Goal: Find specific page/section: Find specific page/section

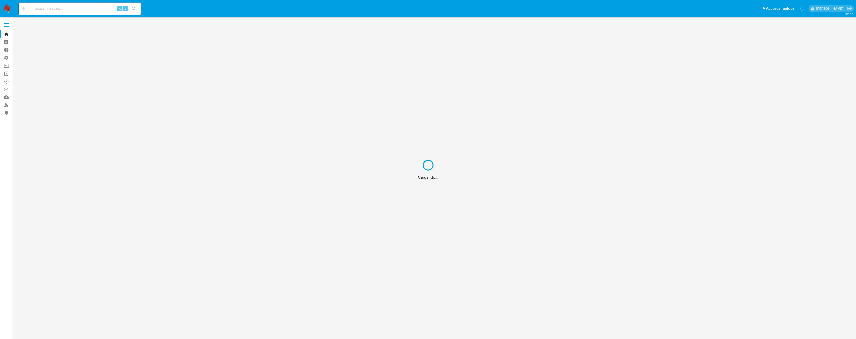
click at [52, 2] on div "Cargando..." at bounding box center [428, 169] width 856 height 339
click at [56, 7] on div "Cargando..." at bounding box center [428, 169] width 856 height 339
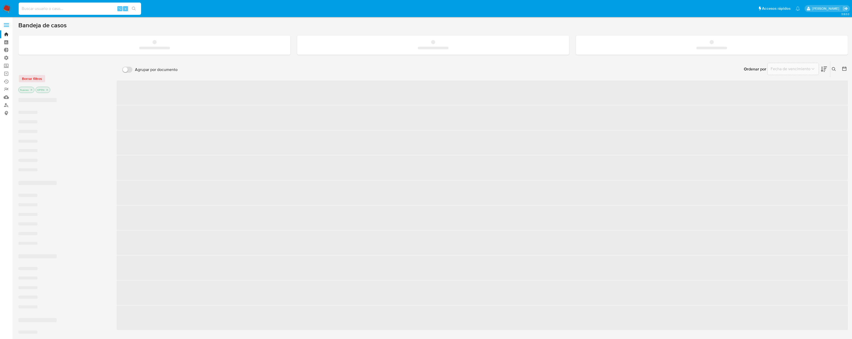
click at [63, 8] on input at bounding box center [80, 8] width 122 height 7
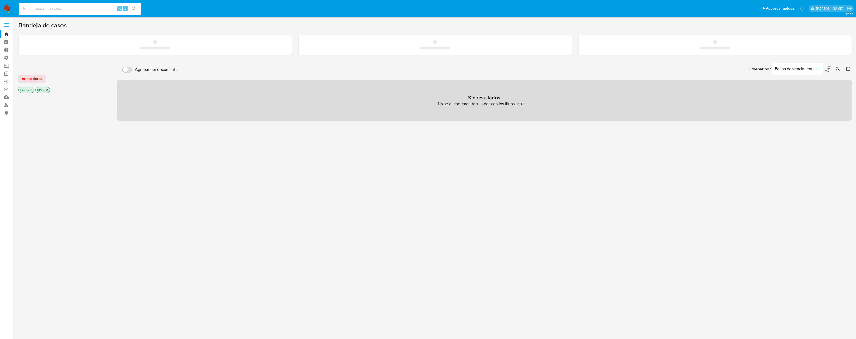
paste input "conversation_id"
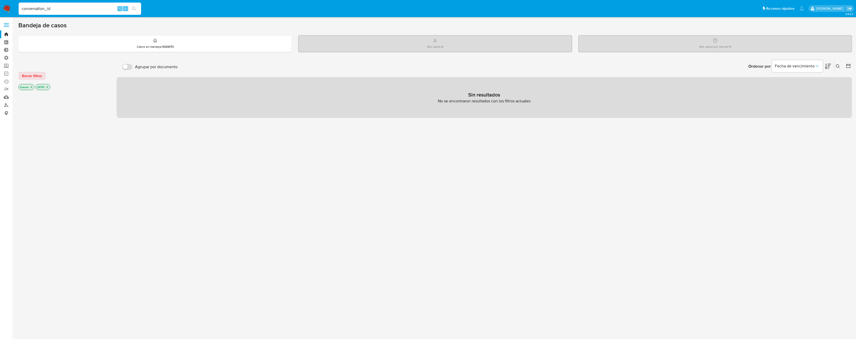
click at [100, 19] on main "3.163.0" at bounding box center [428, 169] width 856 height 339
click at [100, 10] on input "conversation_id" at bounding box center [80, 8] width 122 height 7
paste input "f2aJTkzi4TlIw7TyJ9w2I923"
type input "f2aJTkzi4TlIw7TyJ9w2I923"
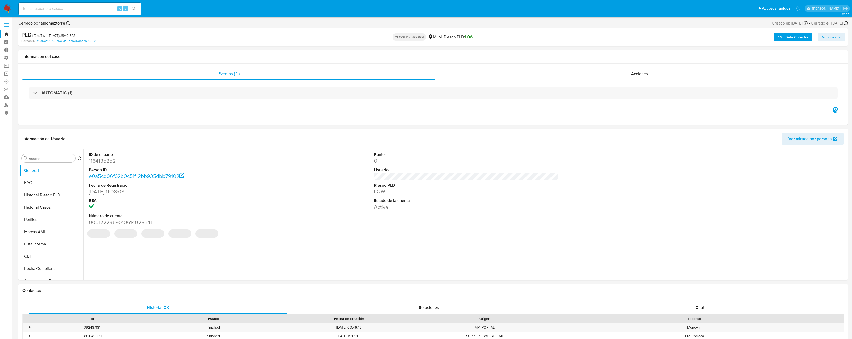
select select "10"
click at [88, 6] on input at bounding box center [80, 8] width 122 height 7
type input "ragnarokian"
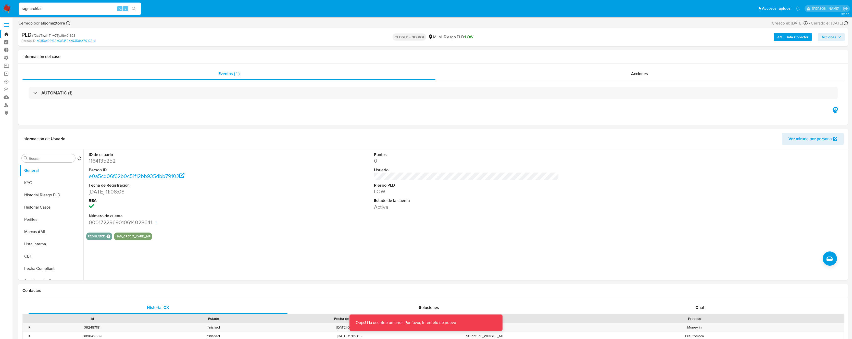
click at [71, 6] on input "ragnarokian" at bounding box center [80, 8] width 122 height 7
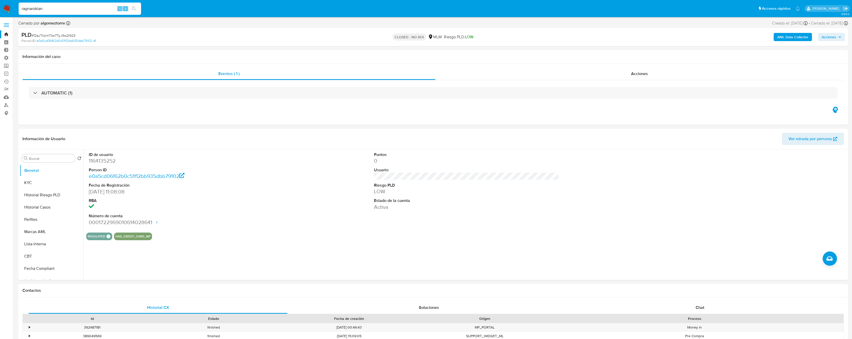
drag, startPoint x: 43, startPoint y: 9, endPoint x: 4, endPoint y: 8, distance: 39.0
click at [4, 8] on nav "Pausado Ver notificaciones ragnarokian ⌥ s Accesos rápidos Presiona las siguien…" at bounding box center [426, 8] width 852 height 17
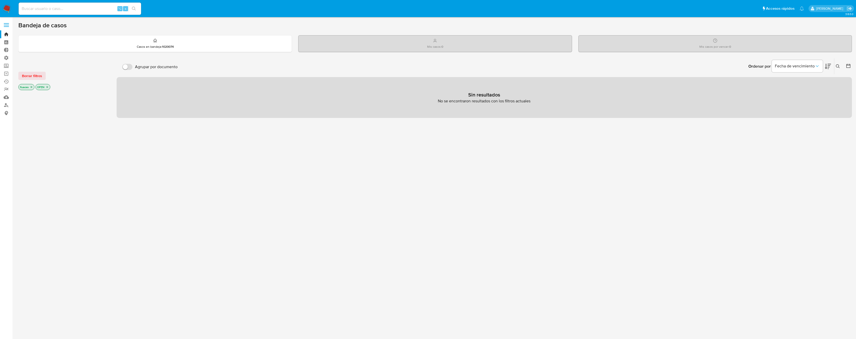
click at [74, 9] on input at bounding box center [80, 8] width 122 height 7
paste input "ragnarokian"
type input "ragnarokian"
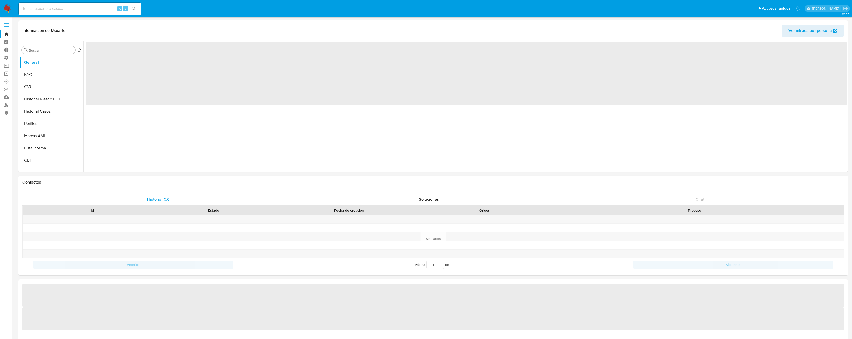
select select "10"
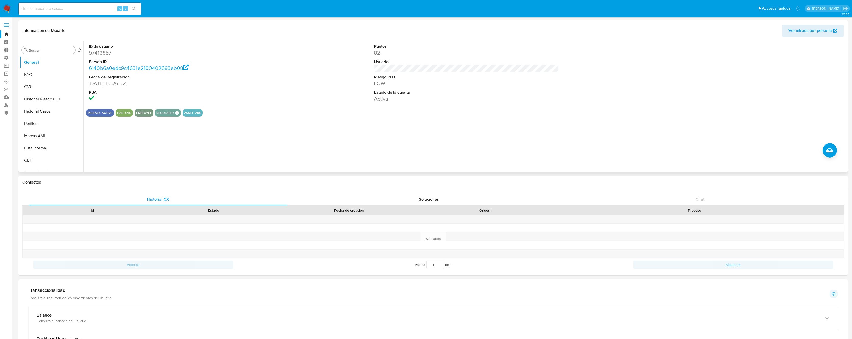
click at [107, 53] on dd "97413857" at bounding box center [181, 52] width 185 height 7
copy dd "97413857"
